Goal: Task Accomplishment & Management: Use online tool/utility

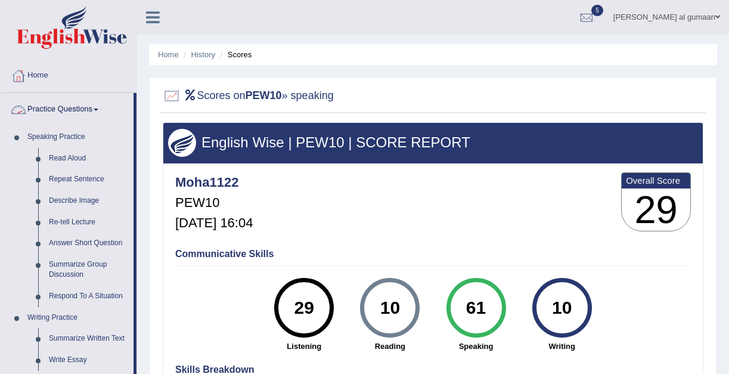
click at [49, 107] on link "Practice Questions" at bounding box center [67, 108] width 133 height 30
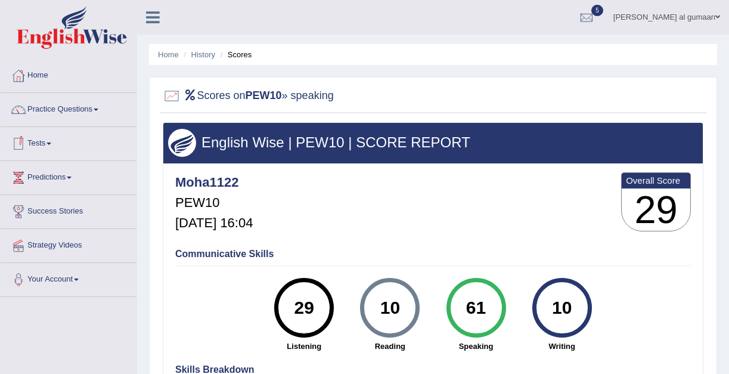
click at [46, 144] on link "Tests" at bounding box center [69, 142] width 136 height 30
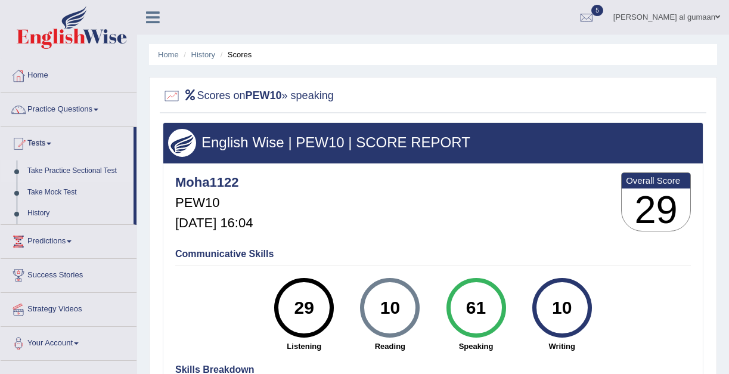
click at [51, 166] on link "Take Practice Sectional Test" at bounding box center [77, 170] width 111 height 21
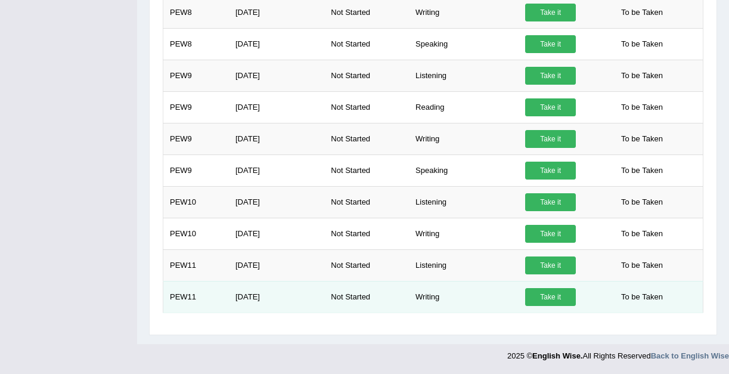
click at [531, 295] on link "Take it" at bounding box center [550, 297] width 51 height 18
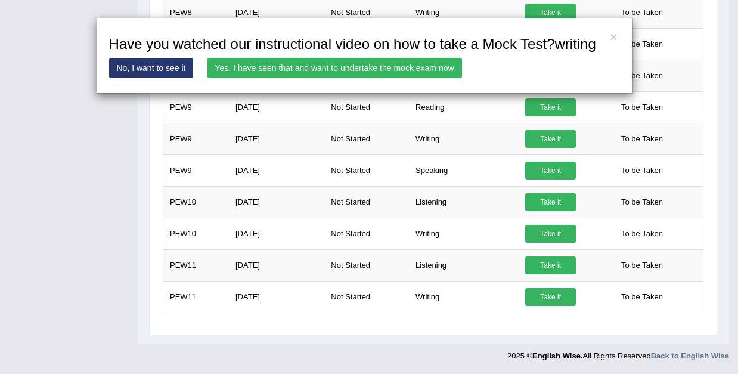
click at [374, 78] on link "Yes, I have seen that and want to undertake the mock exam now" at bounding box center [334, 68] width 254 height 20
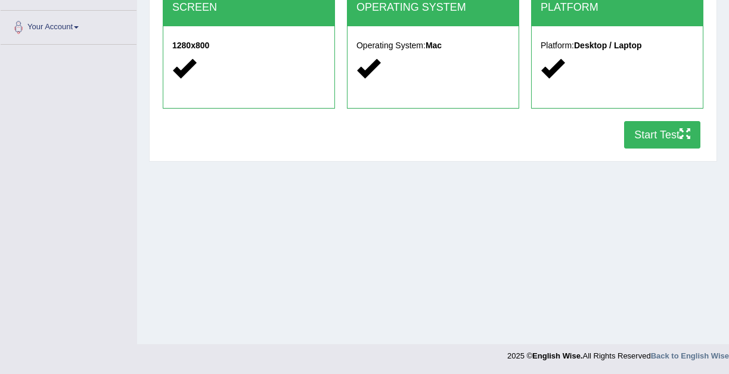
click at [626, 134] on button "Start Test" at bounding box center [662, 134] width 76 height 27
